Goal: Check status: Check status

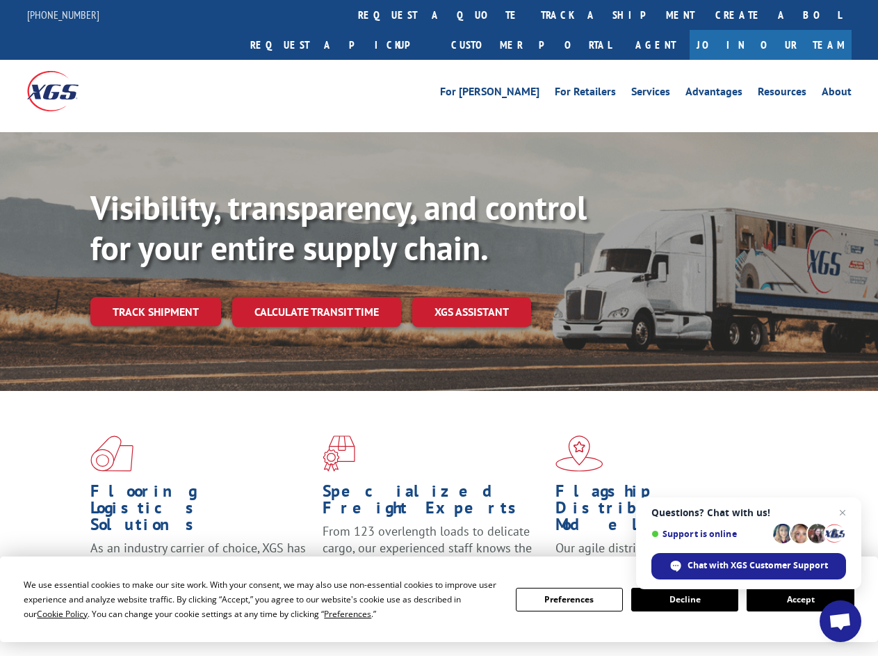
click at [439, 328] on div "Visibility, transparency, and control for your entire supply chain. Track shipm…" at bounding box center [484, 285] width 788 height 194
click at [49, 613] on span "Cookie Policy" at bounding box center [62, 614] width 51 height 12
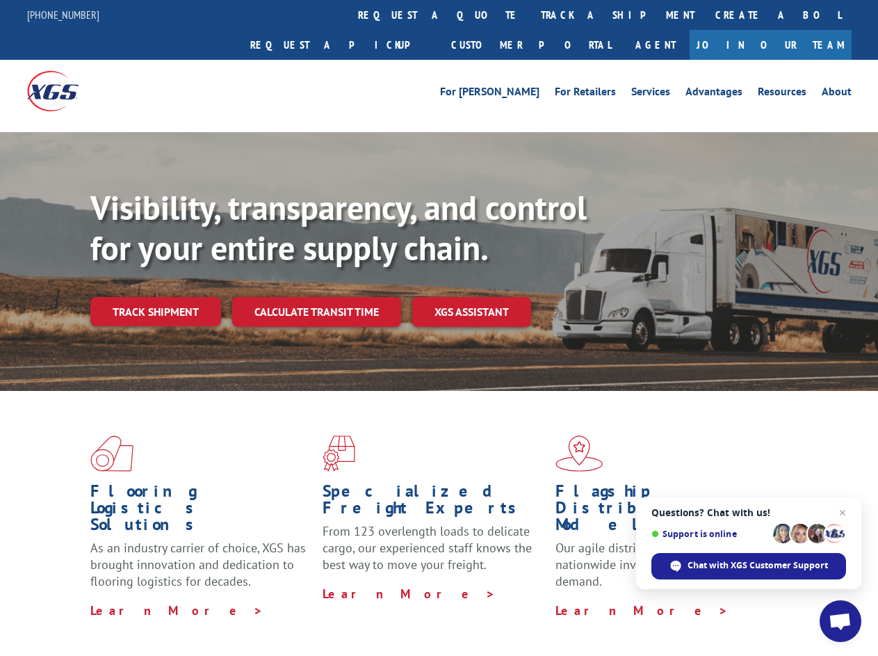
click at [334, 613] on div "Flooring Logistics Solutions As an industry carrier of choice, XGS has brought …" at bounding box center [439, 531] width 878 height 280
click at [570, 599] on div "Flooring Logistics Solutions As an industry carrier of choice, XGS has brought …" at bounding box center [439, 527] width 878 height 272
click at [685, 599] on div "Flooring Logistics Solutions As an industry carrier of choice, XGS has brought …" at bounding box center [439, 527] width 878 height 272
click at [800, 599] on div "Flooring Logistics Solutions As an industry carrier of choice, XGS has brought …" at bounding box center [439, 527] width 878 height 272
click at [439, 328] on div "Visibility, transparency, and control for your entire supply chain. Track shipm…" at bounding box center [484, 285] width 788 height 194
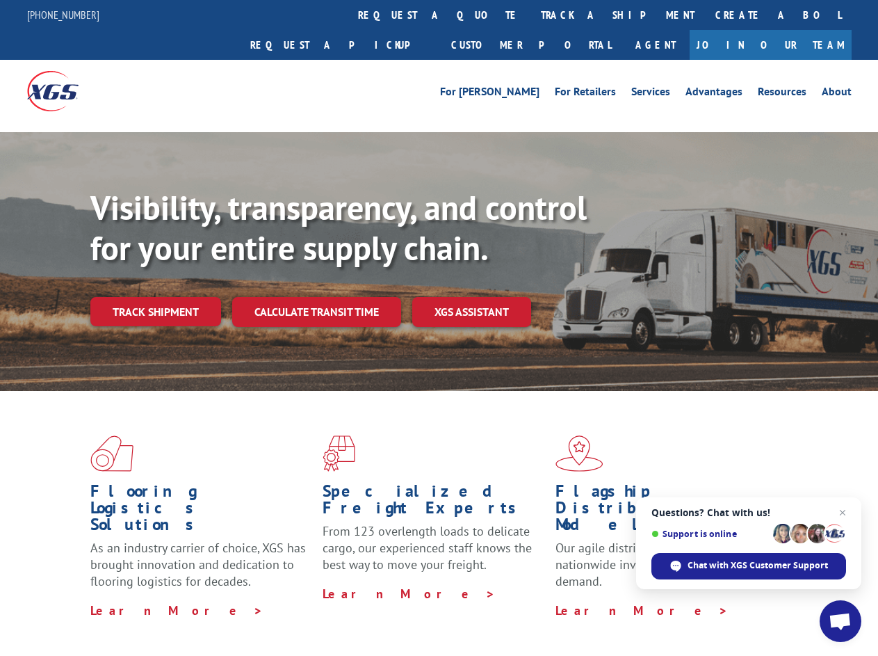
click at [531, 15] on link "track a shipment" at bounding box center [618, 15] width 175 height 30
click at [0, 0] on div "Track Shipment Enter your information below to track your shipment(s). Select c…" at bounding box center [0, 0] width 0 height 0
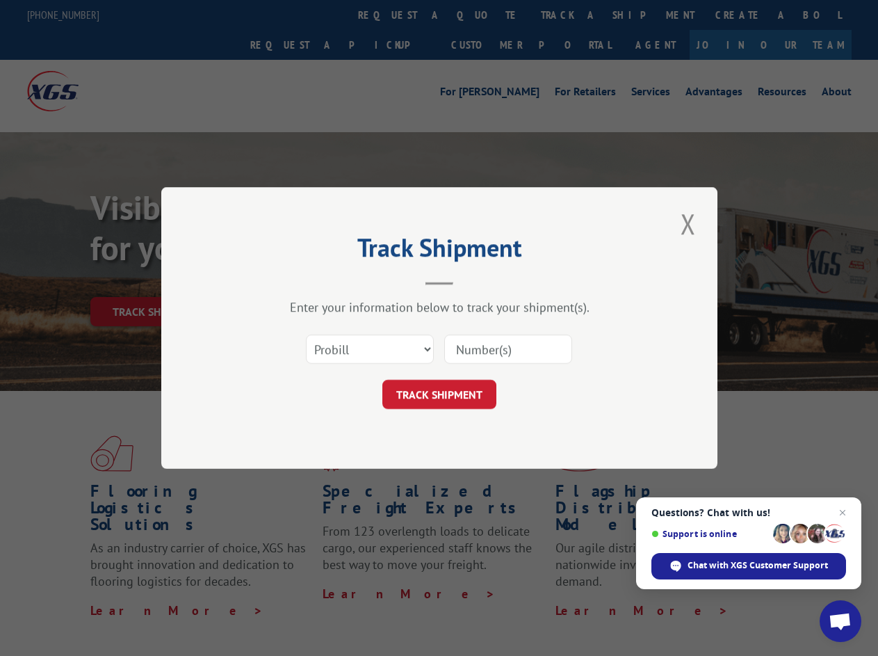
click at [572, 15] on div "Track Shipment Enter your information below to track your shipment(s). Select c…" at bounding box center [439, 328] width 878 height 656
